Goal: Task Accomplishment & Management: Use online tool/utility

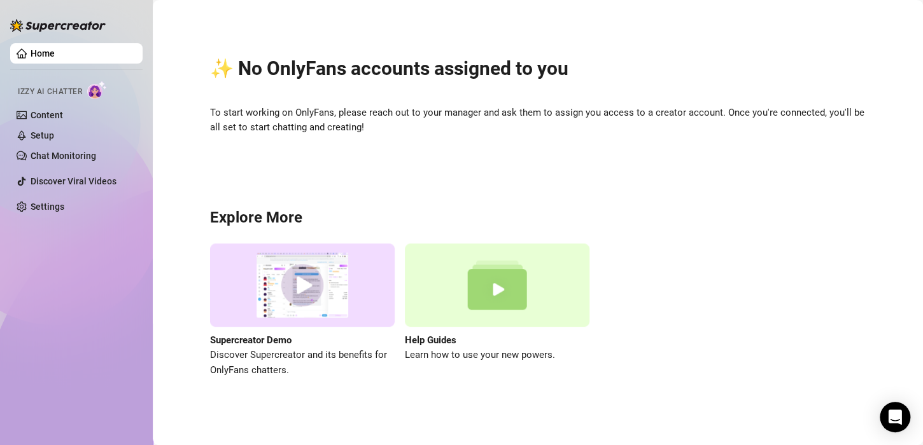
click at [527, 132] on span "To start working on OnlyFans, please reach out to your manager and ask them to …" at bounding box center [537, 121] width 655 height 30
click at [55, 152] on link "Chat Monitoring" at bounding box center [64, 156] width 66 height 10
